Goal: Information Seeking & Learning: Check status

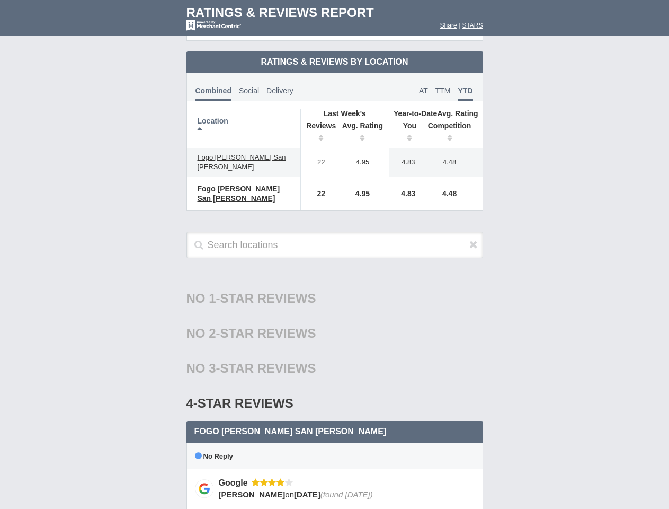
scroll to position [513, 0]
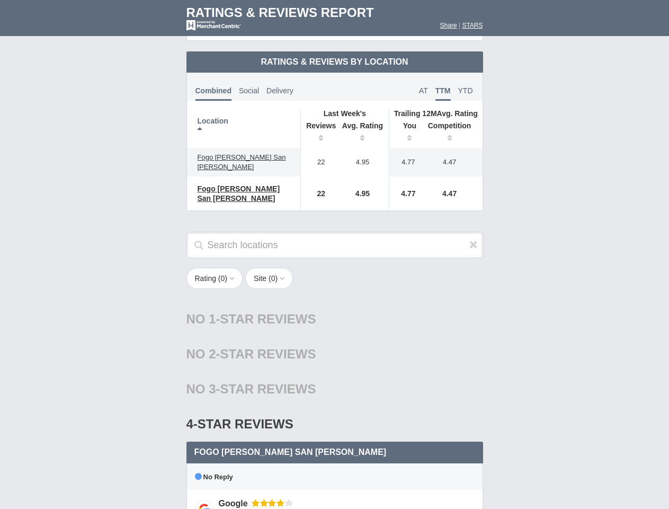
scroll to position [513, 0]
click at [334, 268] on div "Rating ( 0 ) 1 2 3 4 5 Site ( 0 ) Group Social Site Google 1" at bounding box center [335, 284] width 318 height 32
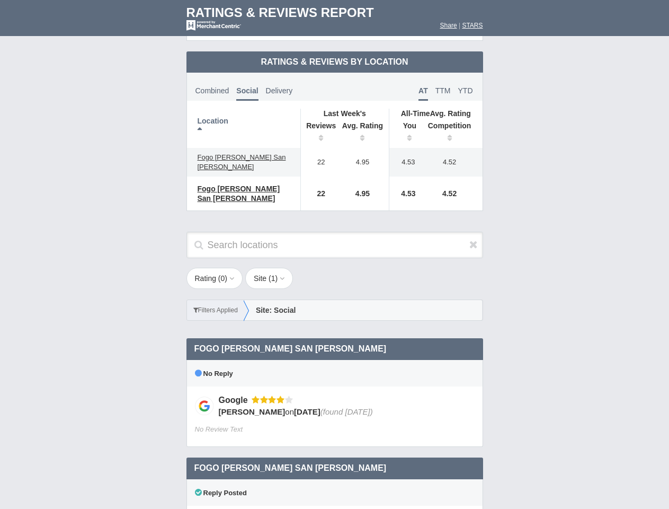
scroll to position [513, 0]
click at [334, 268] on div "Rating ( 0 ) 1 2 3 4 5 Site ( 1 ) Group Social Site Google 1" at bounding box center [335, 300] width 318 height 64
click at [244, 119] on th "Location" at bounding box center [244, 128] width 114 height 39
click at [318, 124] on th "Reviews" at bounding box center [318, 133] width 36 height 30
click at [363, 124] on th "Avg. Rating" at bounding box center [362, 133] width 53 height 30
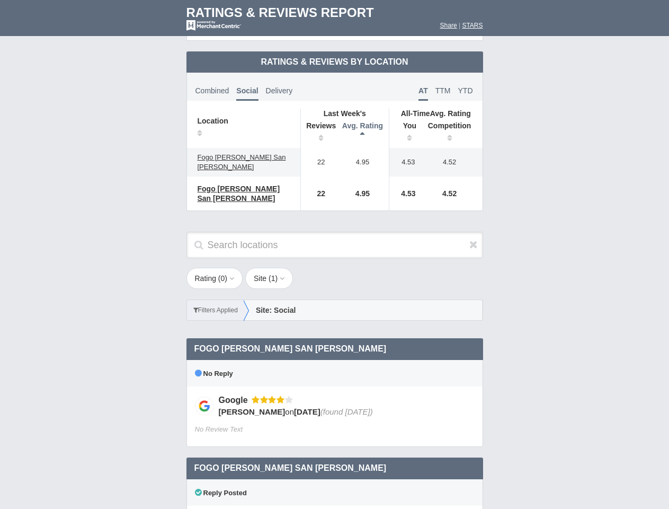
click at [406, 124] on th "You" at bounding box center [405, 133] width 33 height 30
click at [452, 124] on th "Competition" at bounding box center [452, 133] width 60 height 30
click at [335, 360] on div "No Reply" at bounding box center [335, 373] width 297 height 26
click at [474, 239] on icon at bounding box center [473, 244] width 8 height 11
click at [216, 268] on button "Rating ( 0 )" at bounding box center [215, 278] width 57 height 21
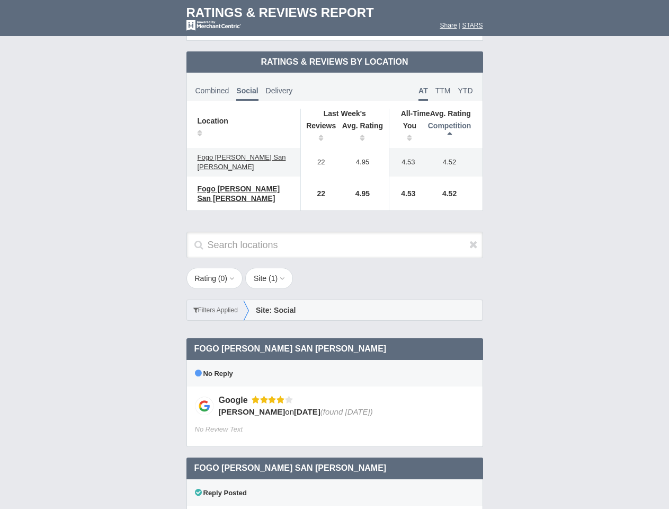
click at [272, 268] on button "Site ( 1 )" at bounding box center [269, 278] width 48 height 21
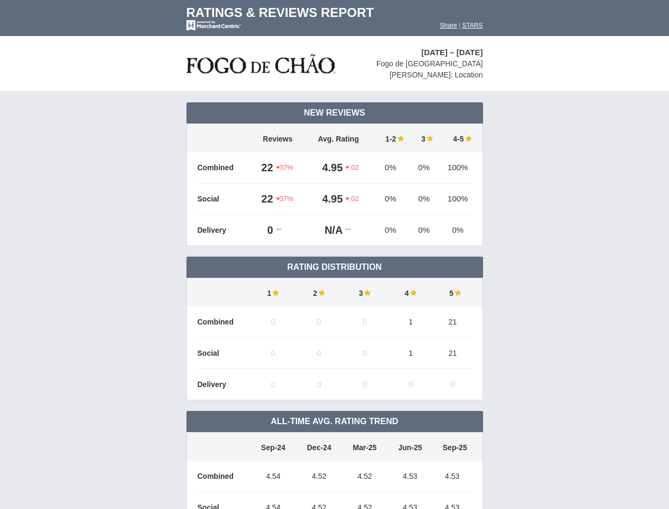
click at [334, 256] on td "Rating Distribution" at bounding box center [335, 266] width 297 height 21
